Goal: Information Seeking & Learning: Learn about a topic

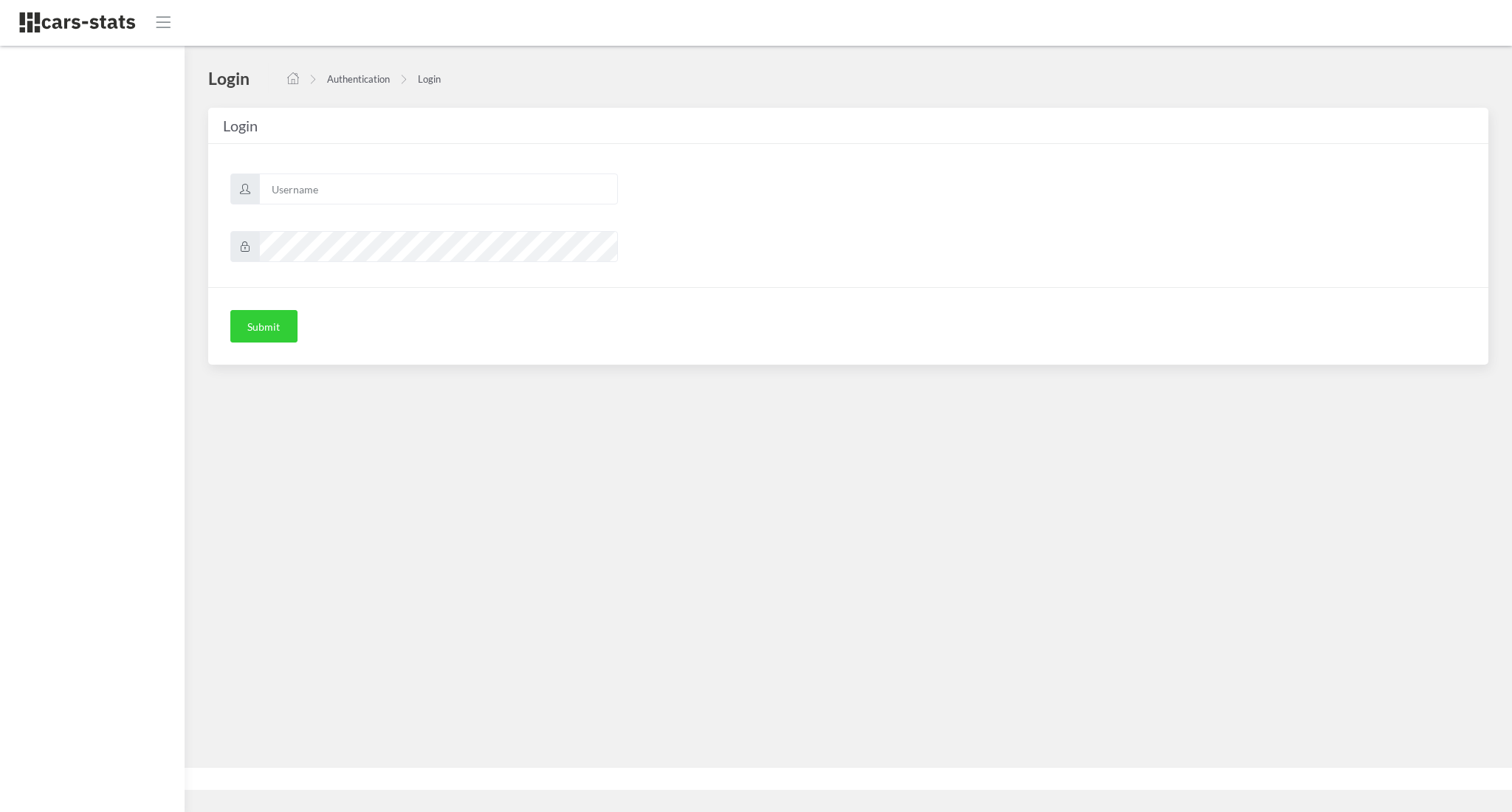
scroll to position [15, 15]
type input "awt"
click at [267, 344] on div "Submit" at bounding box center [848, 325] width 1280 height 78
click at [256, 325] on button "Submit" at bounding box center [263, 326] width 67 height 33
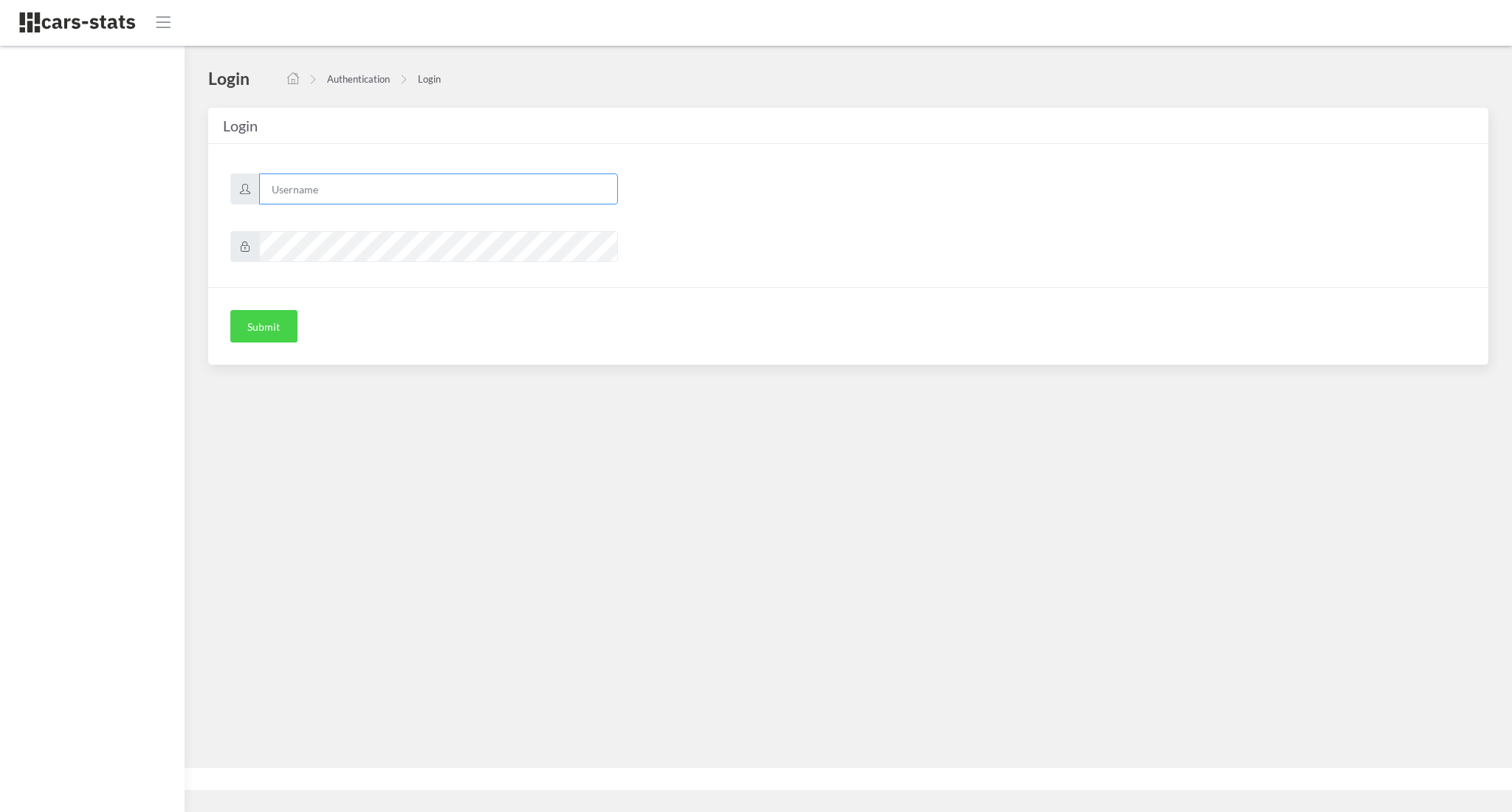
type input "awt"
click at [237, 319] on button "Submit" at bounding box center [263, 326] width 67 height 33
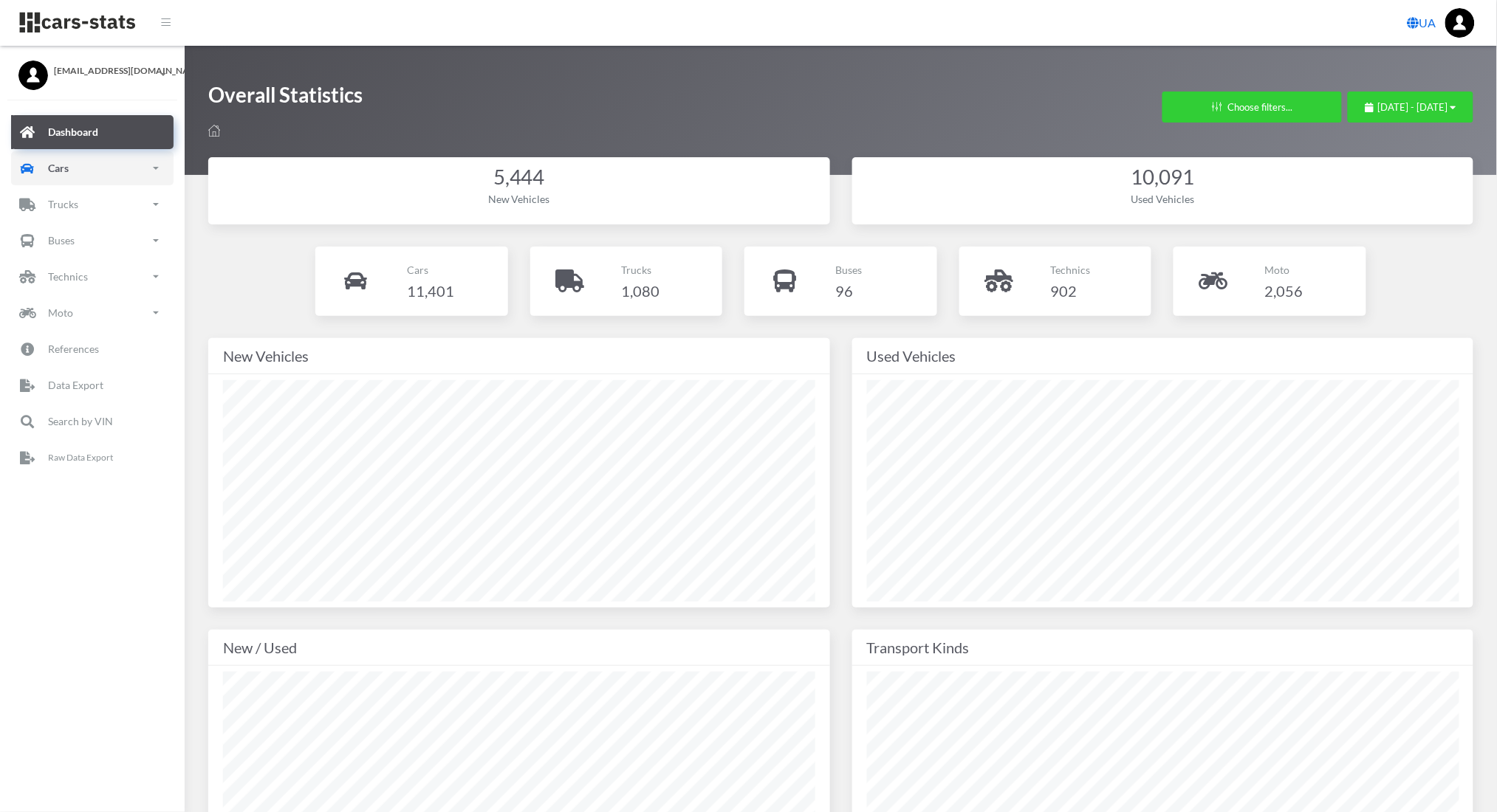
click at [144, 164] on link "Cars" at bounding box center [92, 168] width 162 height 34
click at [73, 251] on link "New" at bounding box center [92, 251] width 141 height 33
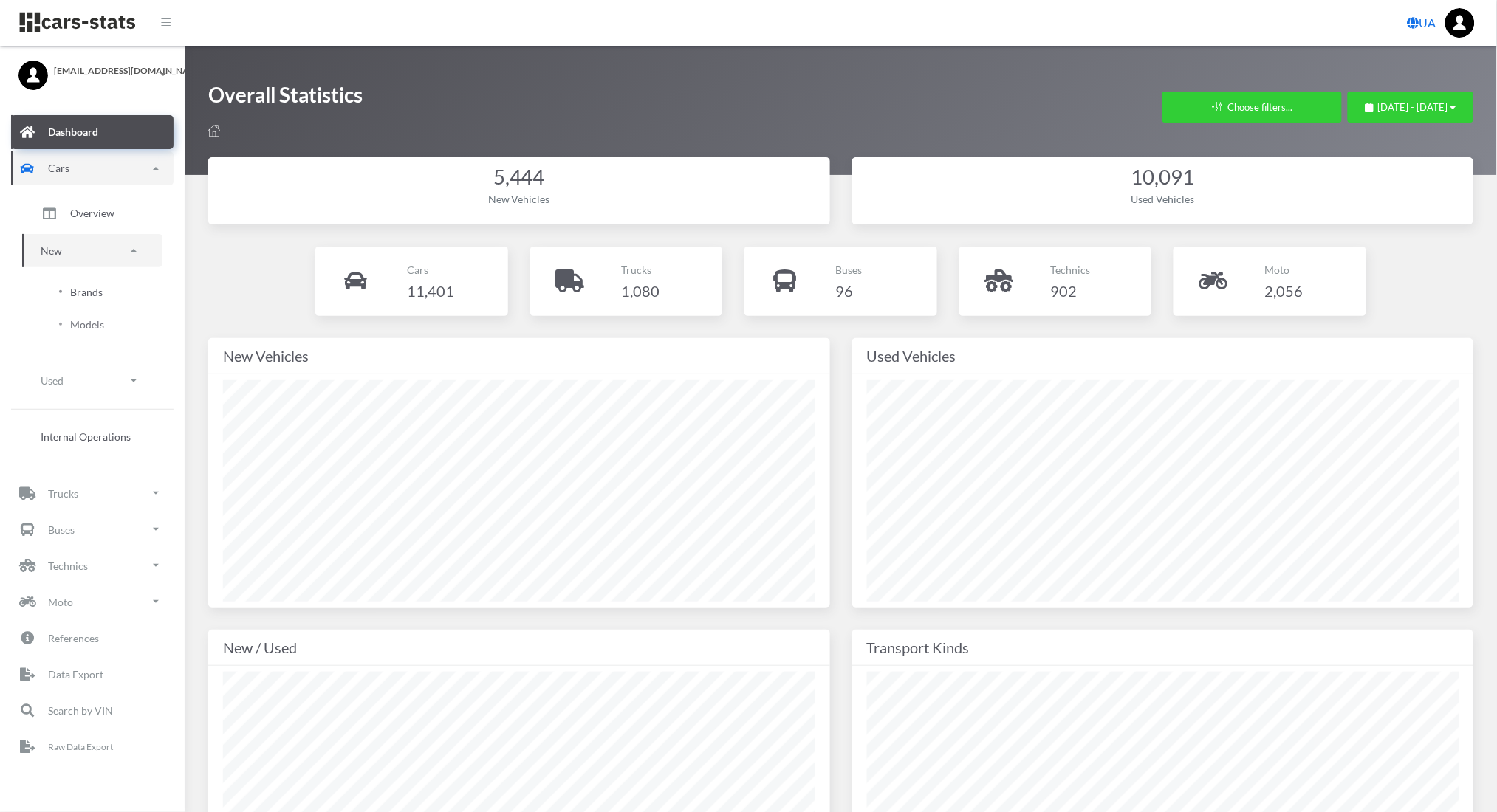
click at [76, 287] on span "Brands" at bounding box center [86, 292] width 33 height 16
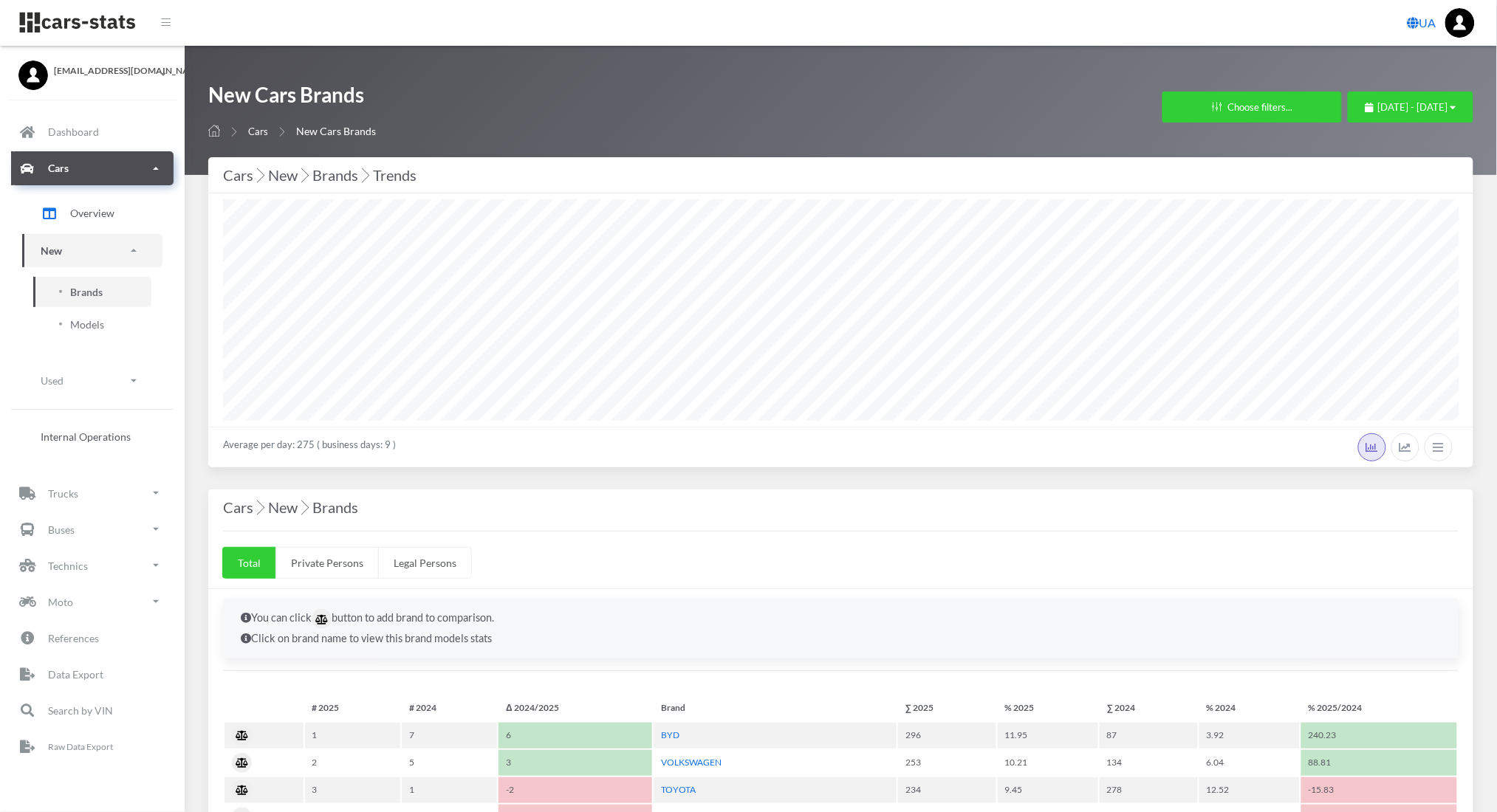
select select "25"
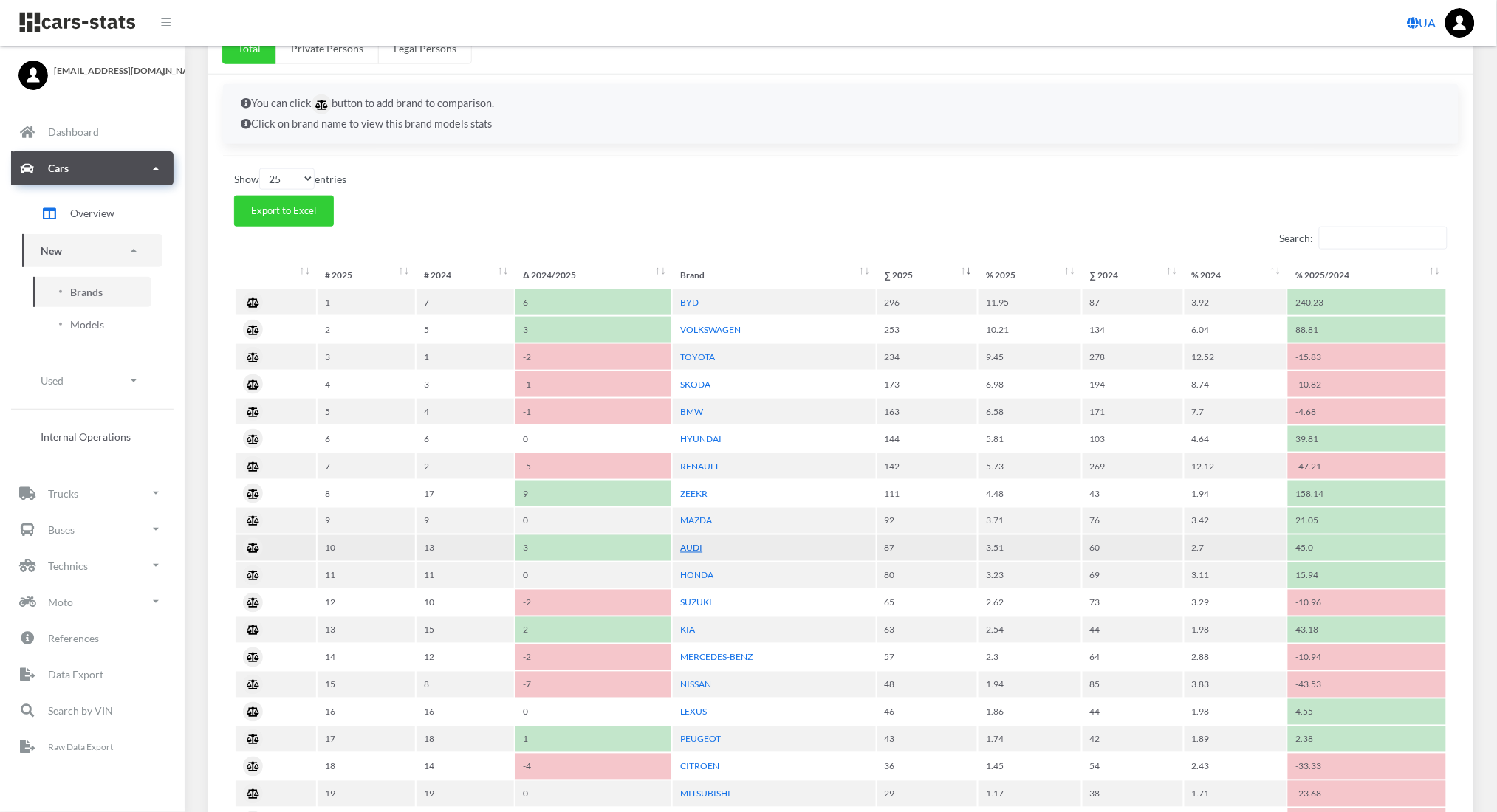
scroll to position [518, 0]
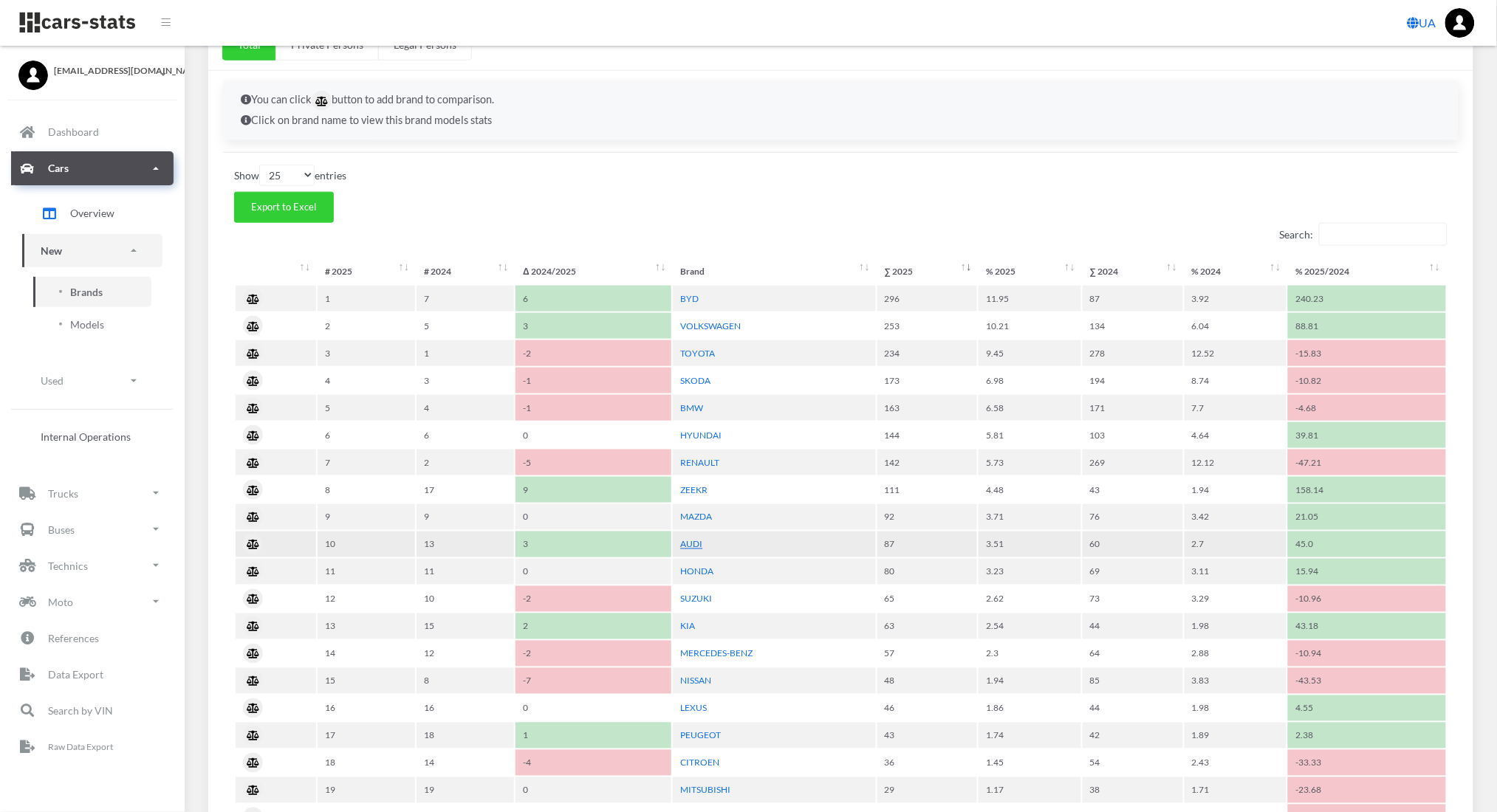
click at [690, 539] on link "AUDI" at bounding box center [691, 544] width 22 height 11
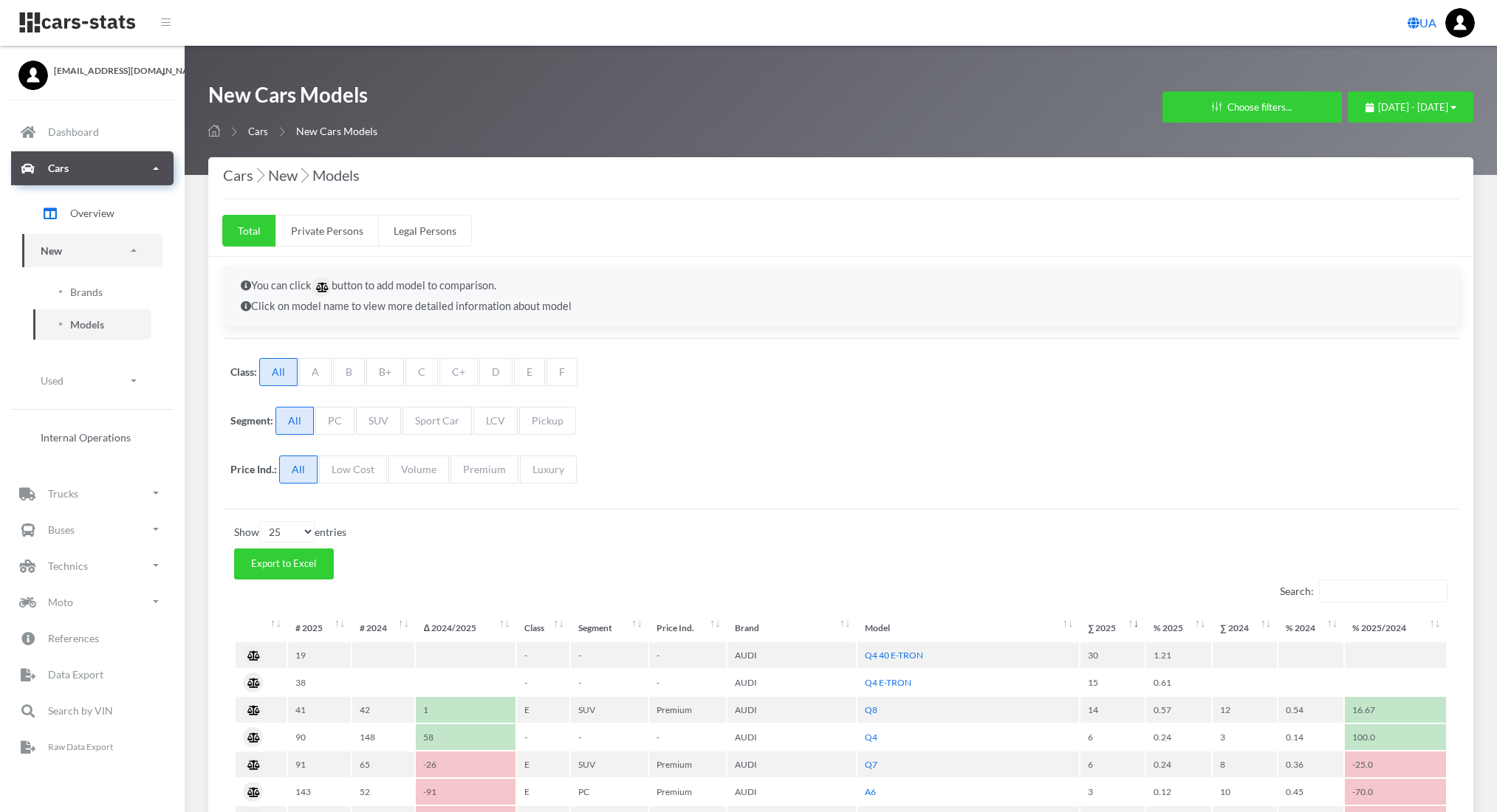
select select "25"
select select "AUDI"
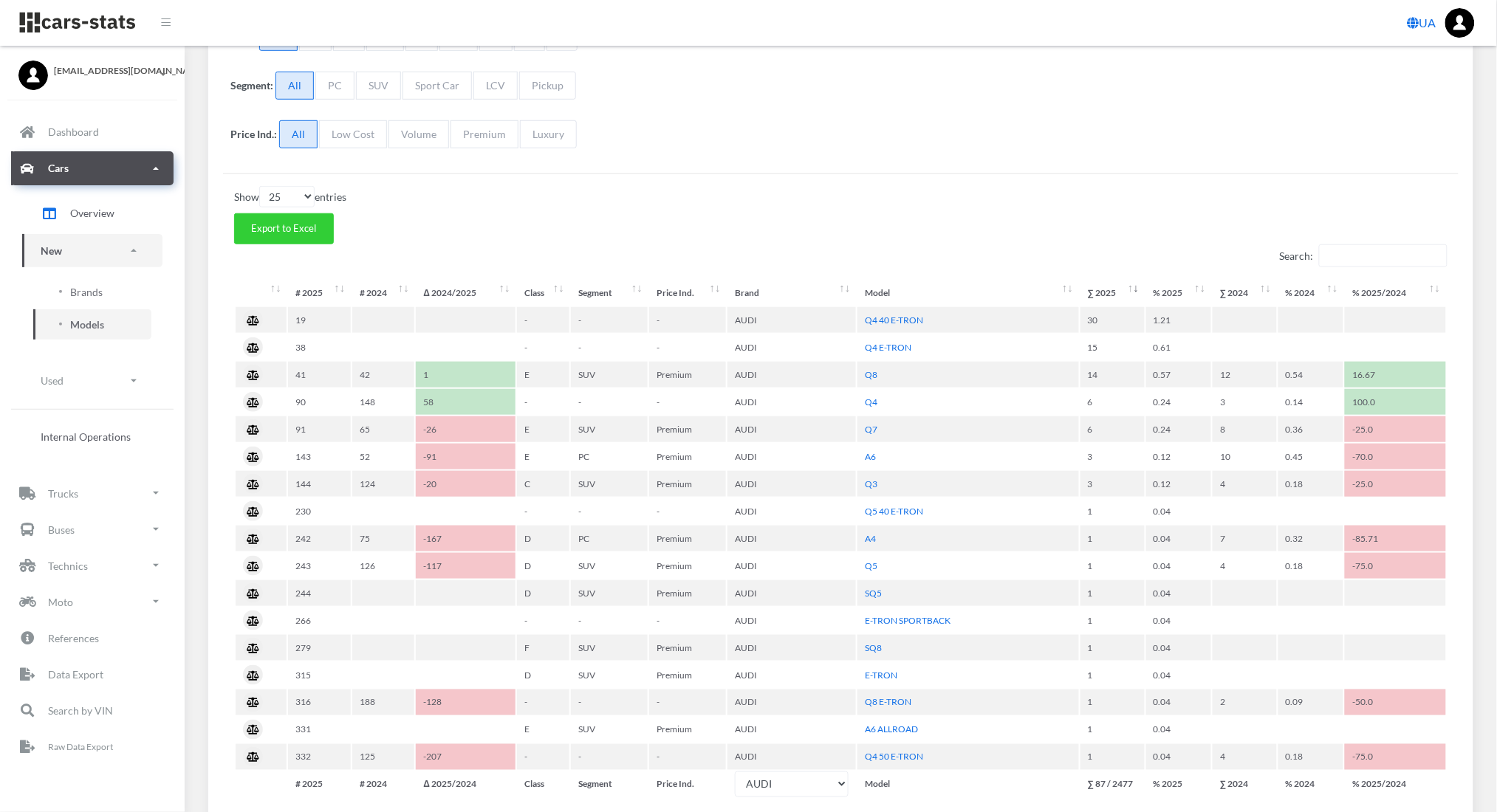
scroll to position [340, 0]
